Goal: Task Accomplishment & Management: Use online tool/utility

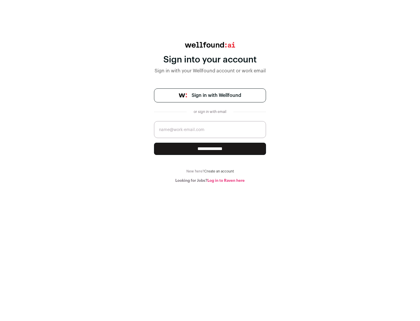
click at [216, 95] on span "Sign in with Wellfound" at bounding box center [217, 95] width 50 height 7
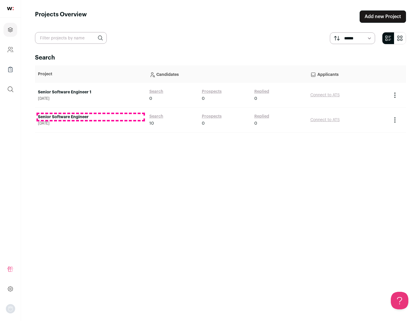
click at [90, 117] on link "Senior Software Engineer" at bounding box center [91, 117] width 106 height 6
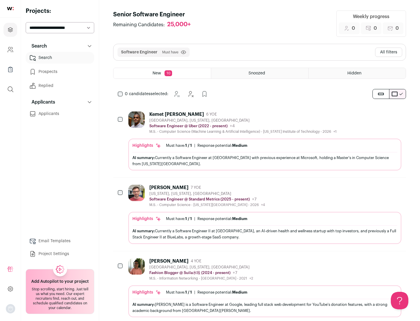
click at [259, 141] on div "Highlights Must have: 1 / 1 How many must haves have been fulfilled? | Response…" at bounding box center [264, 154] width 273 height 32
